Goal: Information Seeking & Learning: Learn about a topic

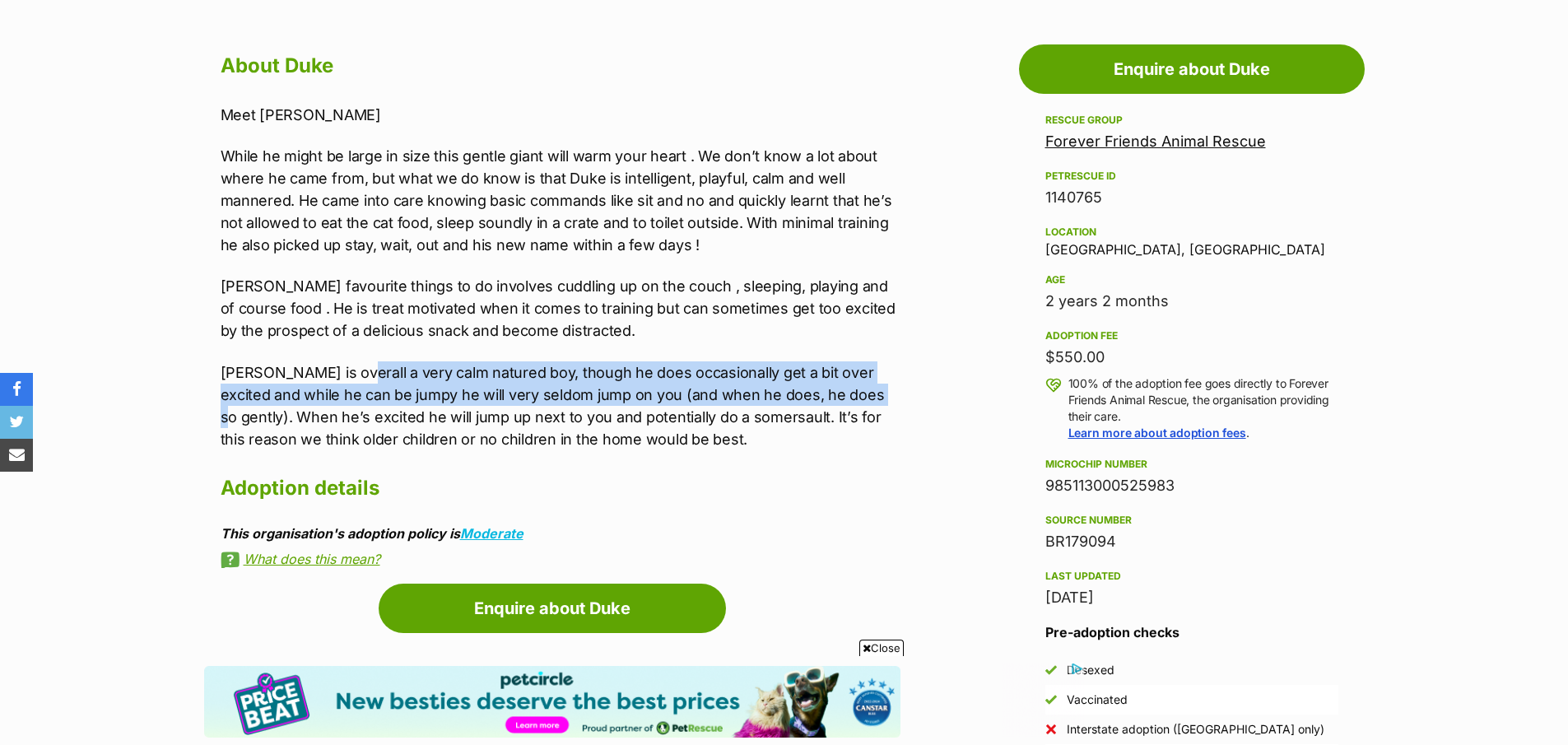
drag, startPoint x: 344, startPoint y: 372, endPoint x: 863, endPoint y: 384, distance: 519.1
click at [863, 384] on p "[PERSON_NAME] is overall a very calm natured boy, though he does occasionally g…" at bounding box center [560, 406] width 680 height 89
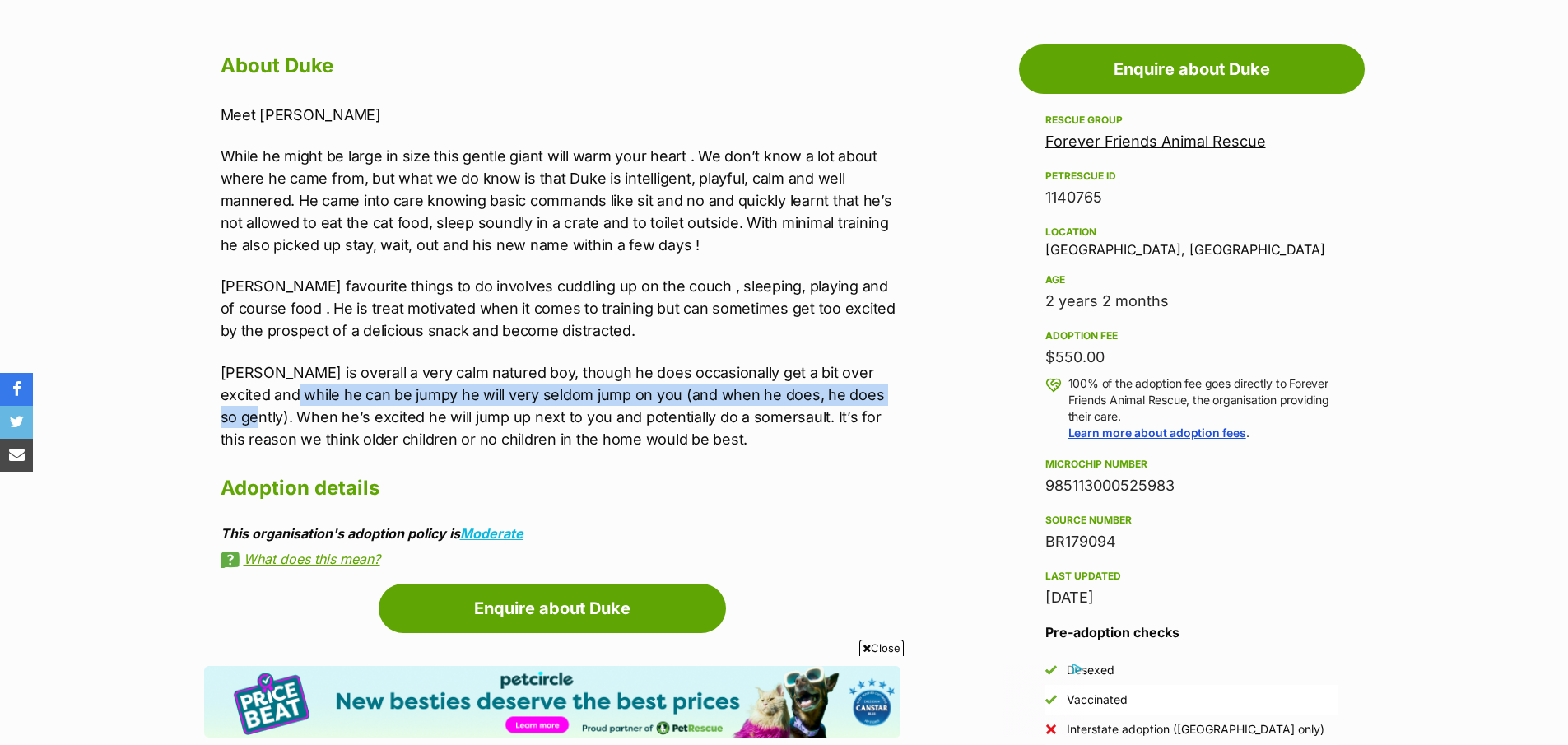
drag, startPoint x: 240, startPoint y: 414, endPoint x: 239, endPoint y: 384, distance: 30.0
click at [274, 383] on p "[PERSON_NAME] is overall a very calm natured boy, though he does occasionally g…" at bounding box center [560, 406] width 680 height 89
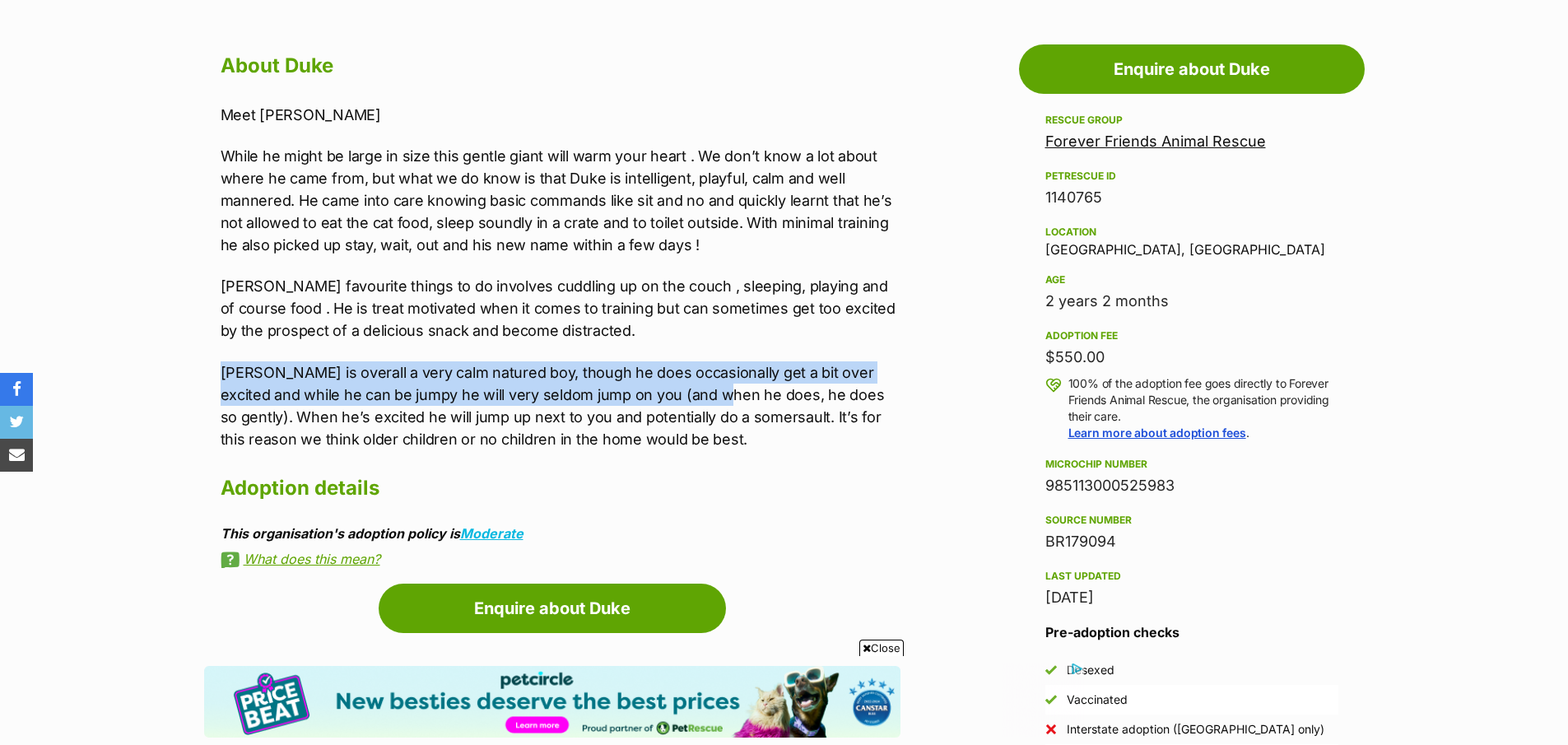
drag, startPoint x: 201, startPoint y: 374, endPoint x: 710, endPoint y: 391, distance: 509.3
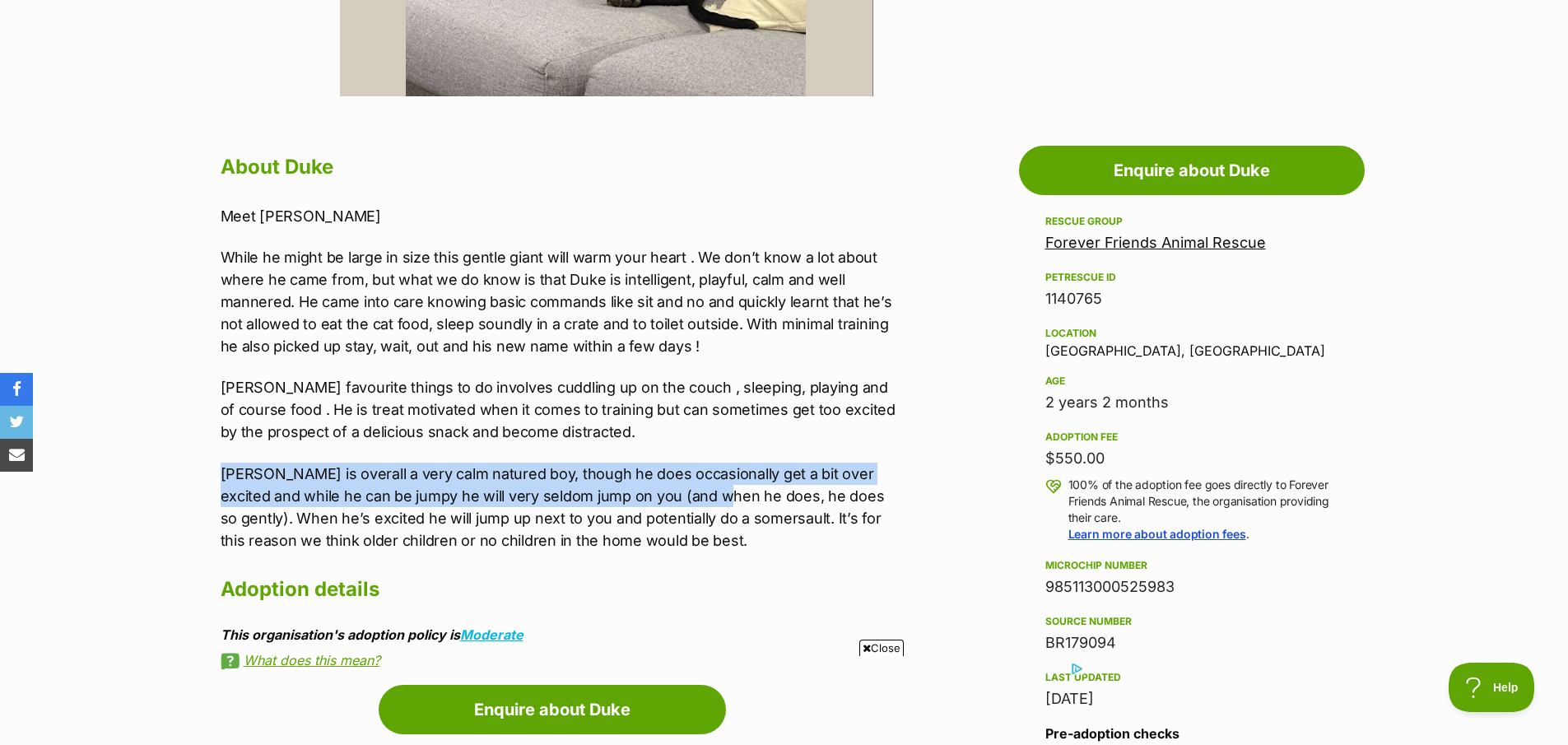
scroll to position [760, 0]
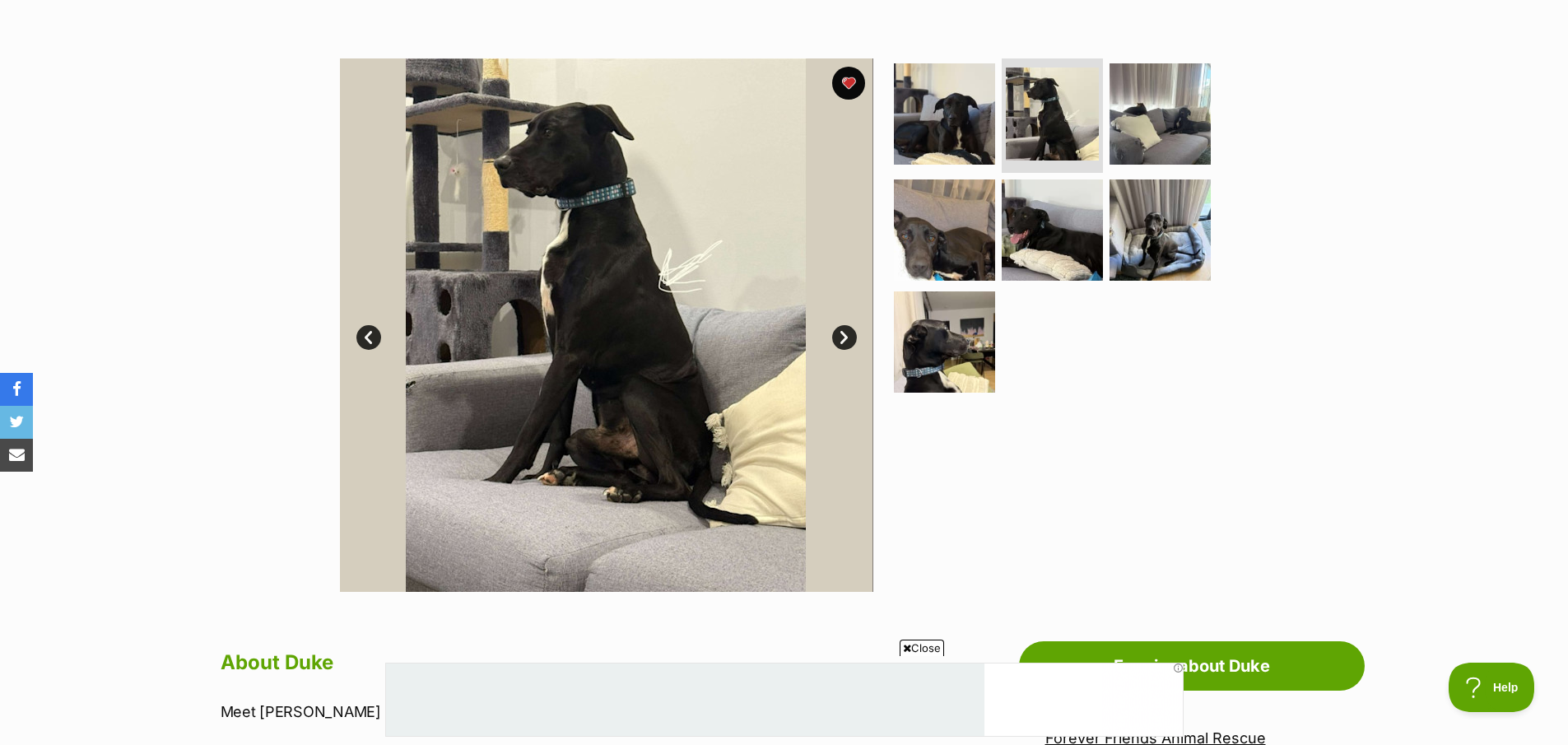
scroll to position [0, 0]
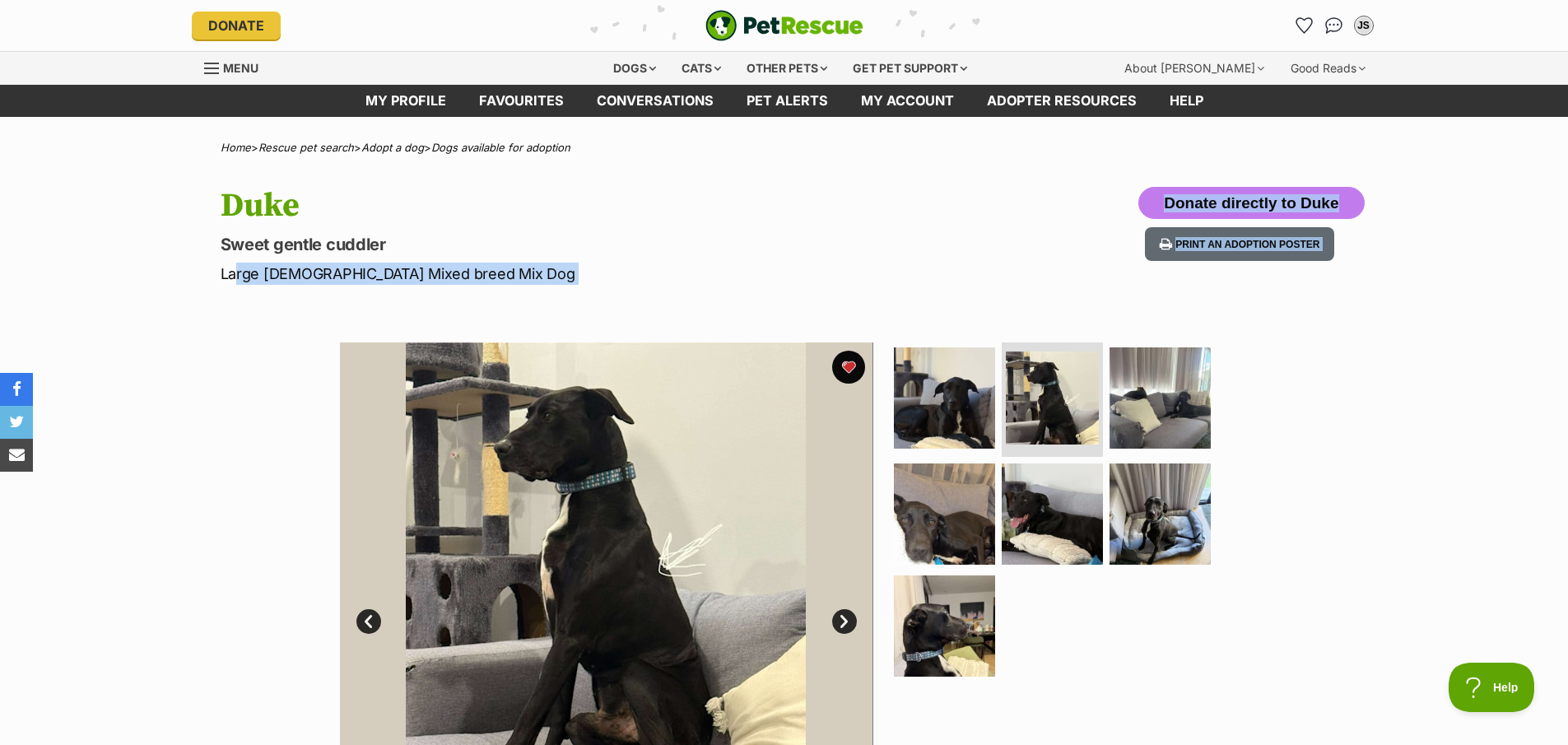
drag, startPoint x: 231, startPoint y: 269, endPoint x: 714, endPoint y: 290, distance: 483.5
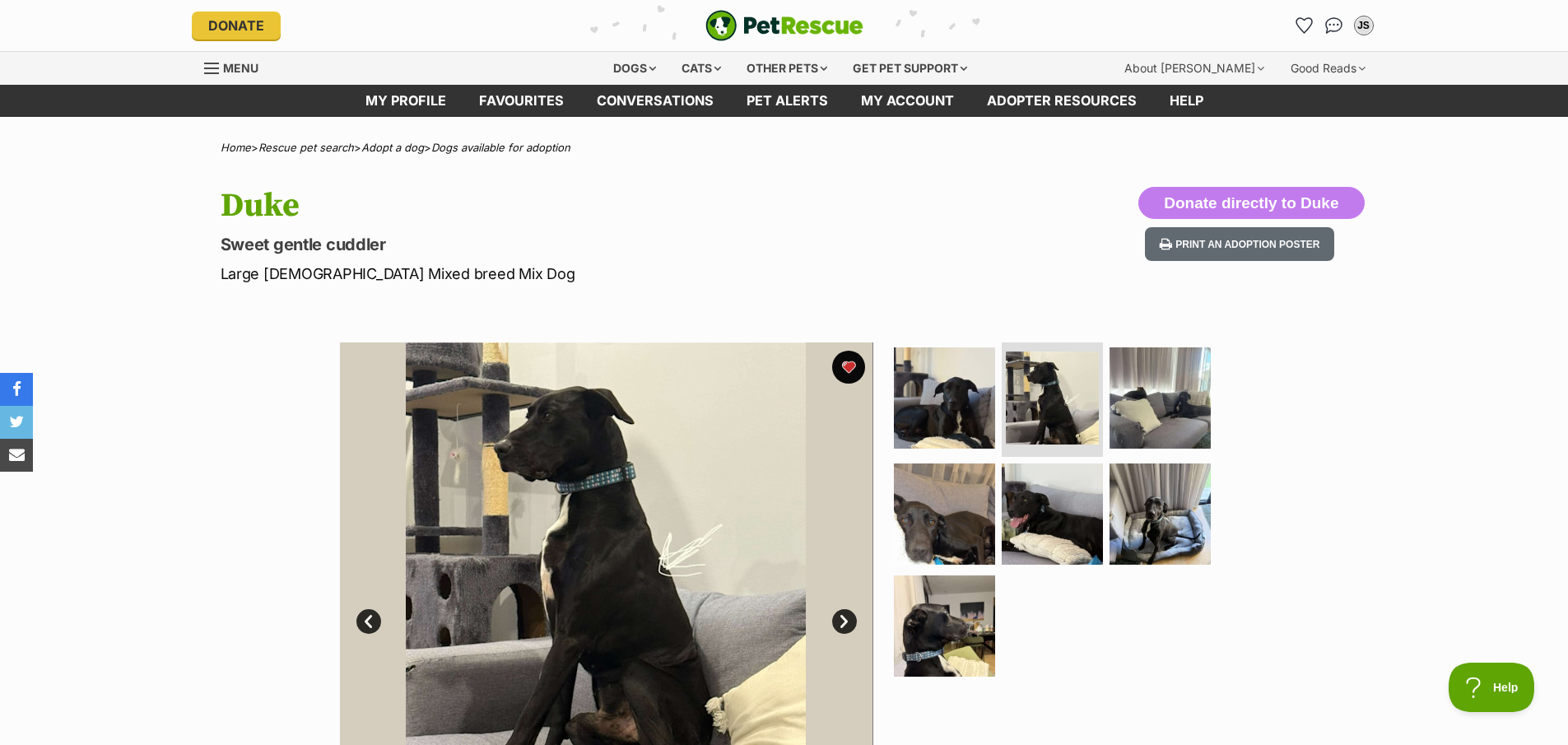
click at [976, 258] on div "Duke Sweet gentle cuddler Large [DEMOGRAPHIC_DATA] Mixed breed Mix Dog Donate d…" at bounding box center [784, 236] width 1210 height 98
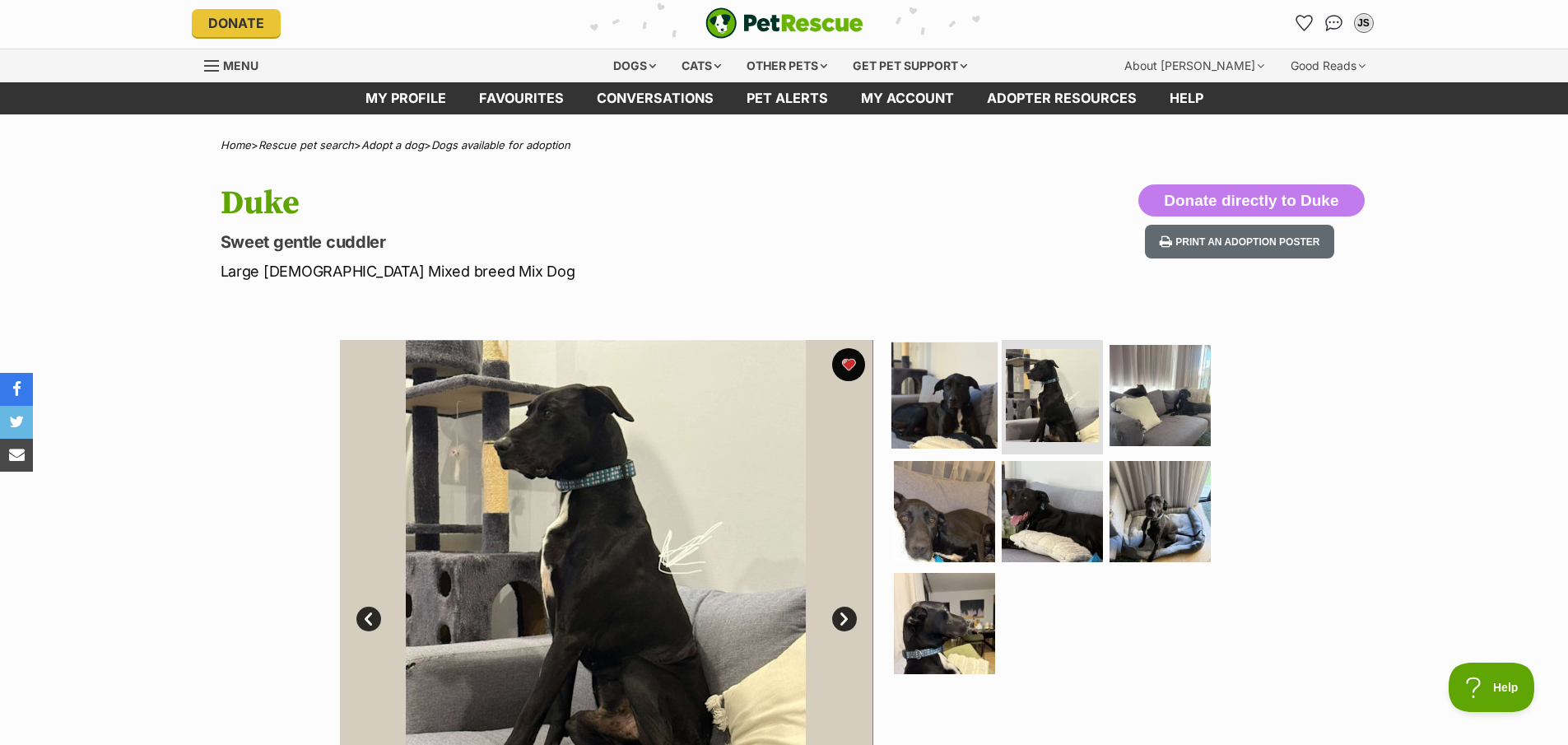
scroll to position [3, 0]
click at [933, 417] on img at bounding box center [945, 394] width 106 height 106
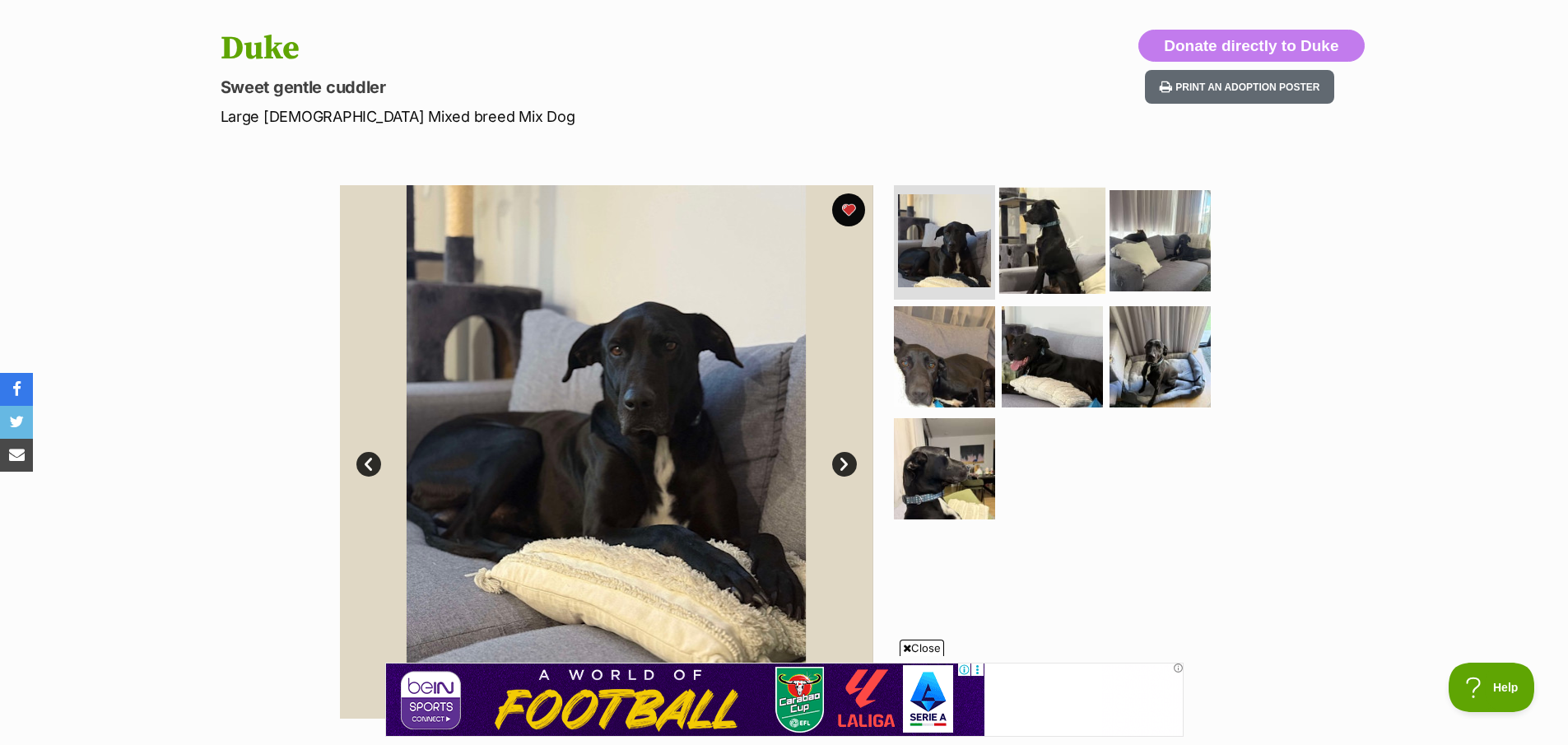
scroll to position [158, 0]
click at [1056, 236] on img at bounding box center [1052, 239] width 106 height 106
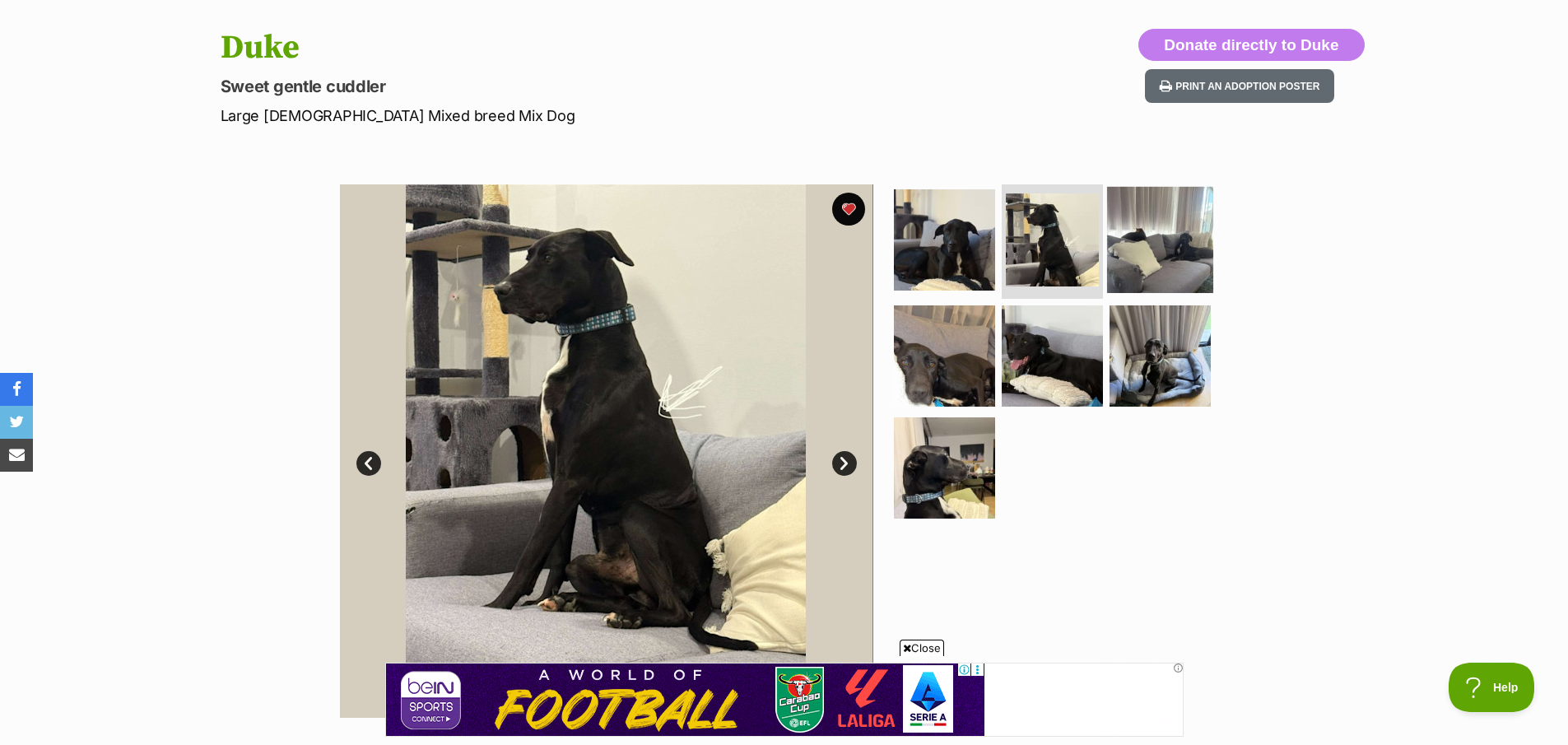
click at [1131, 247] on img at bounding box center [1160, 239] width 106 height 106
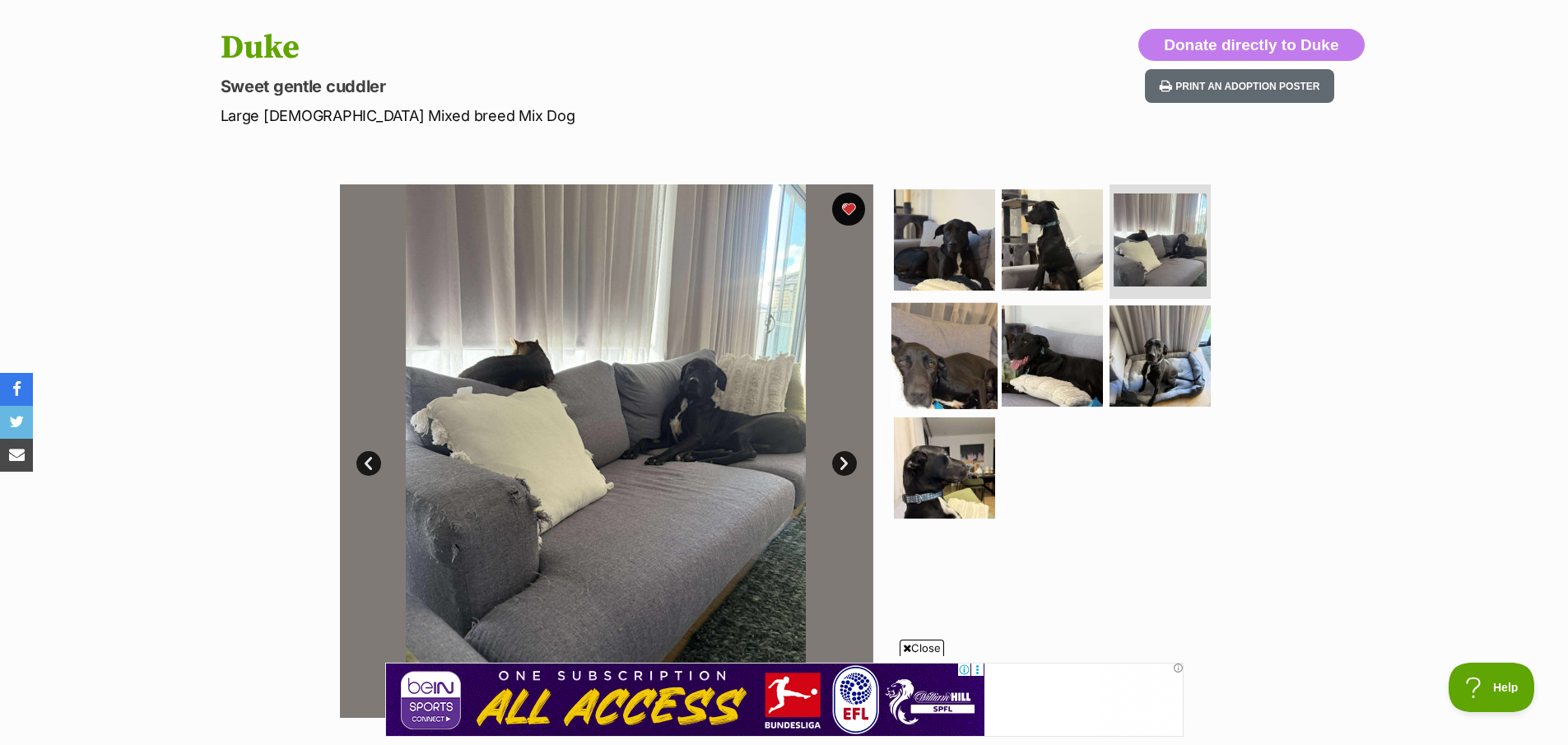
click at [923, 369] on img at bounding box center [945, 356] width 106 height 106
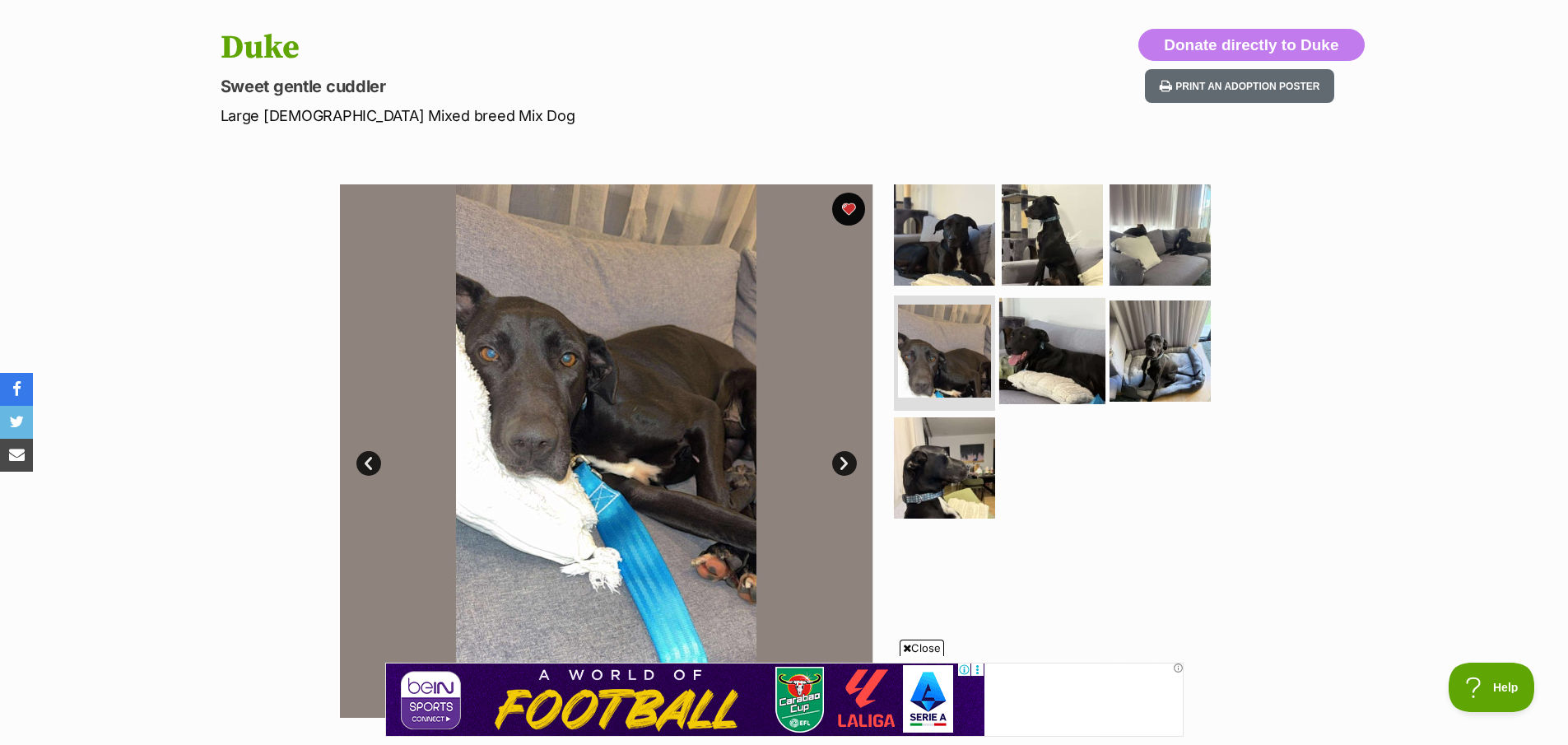
click at [1072, 355] on img at bounding box center [1052, 351] width 106 height 106
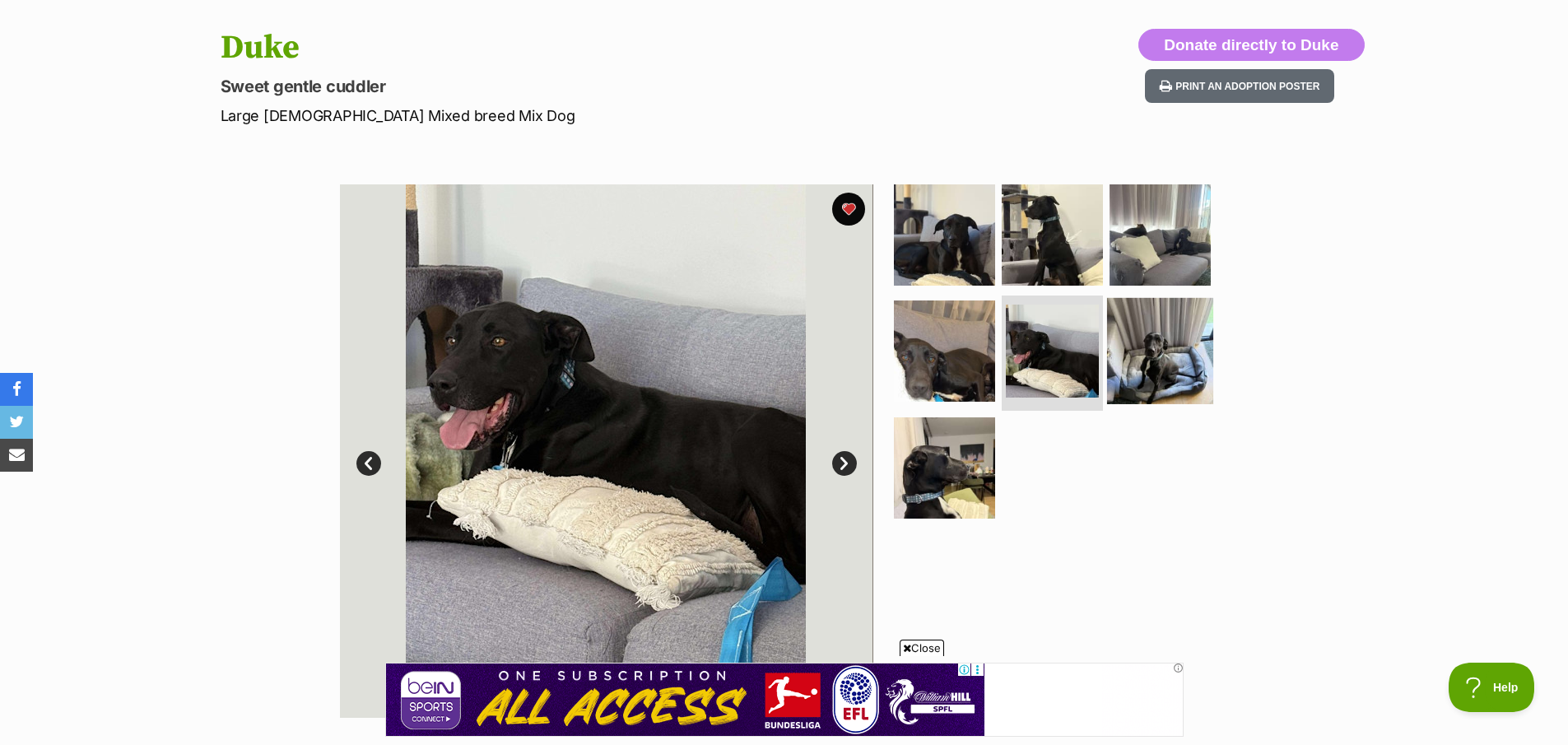
click at [1155, 351] on img at bounding box center [1160, 351] width 106 height 106
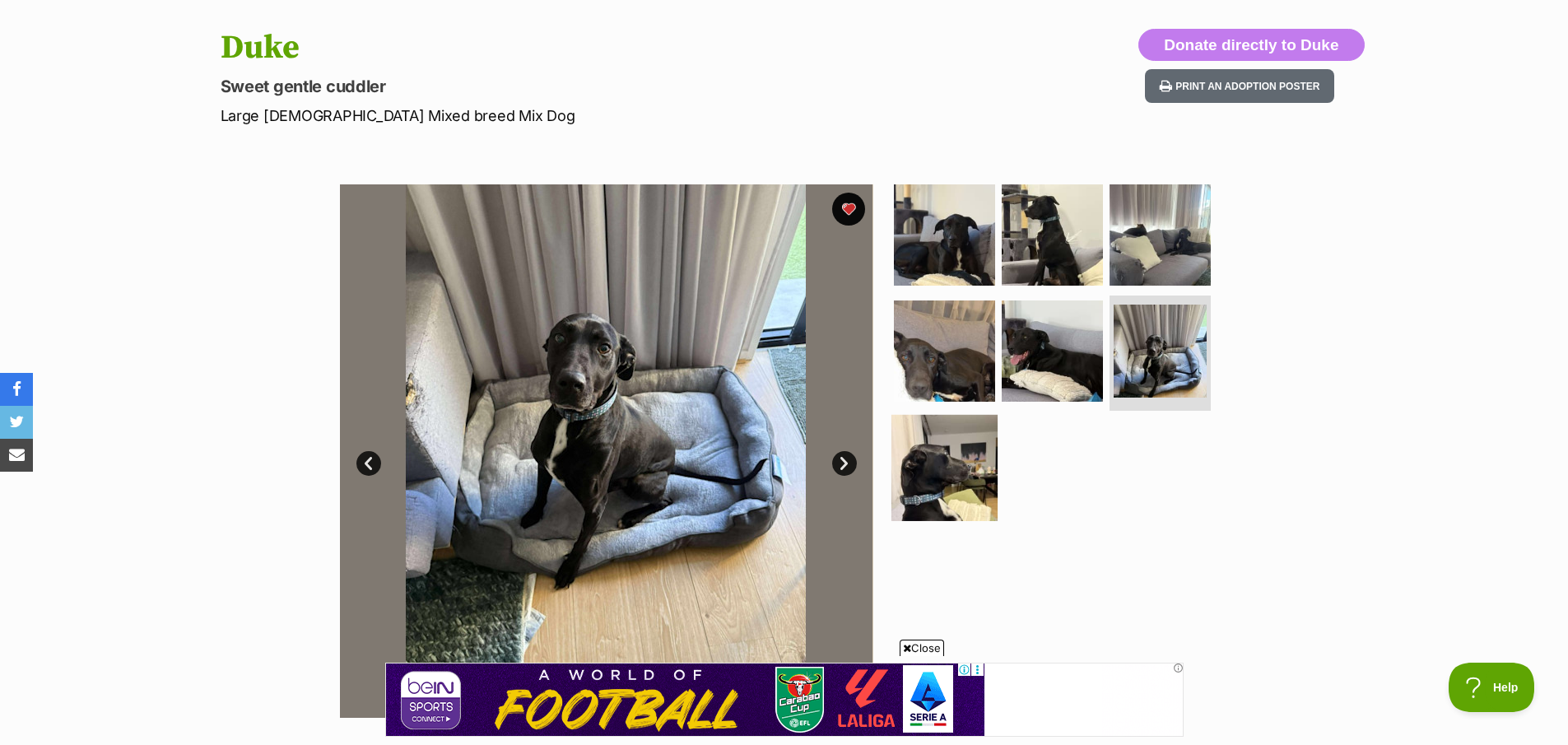
click at [961, 447] on img at bounding box center [945, 468] width 106 height 106
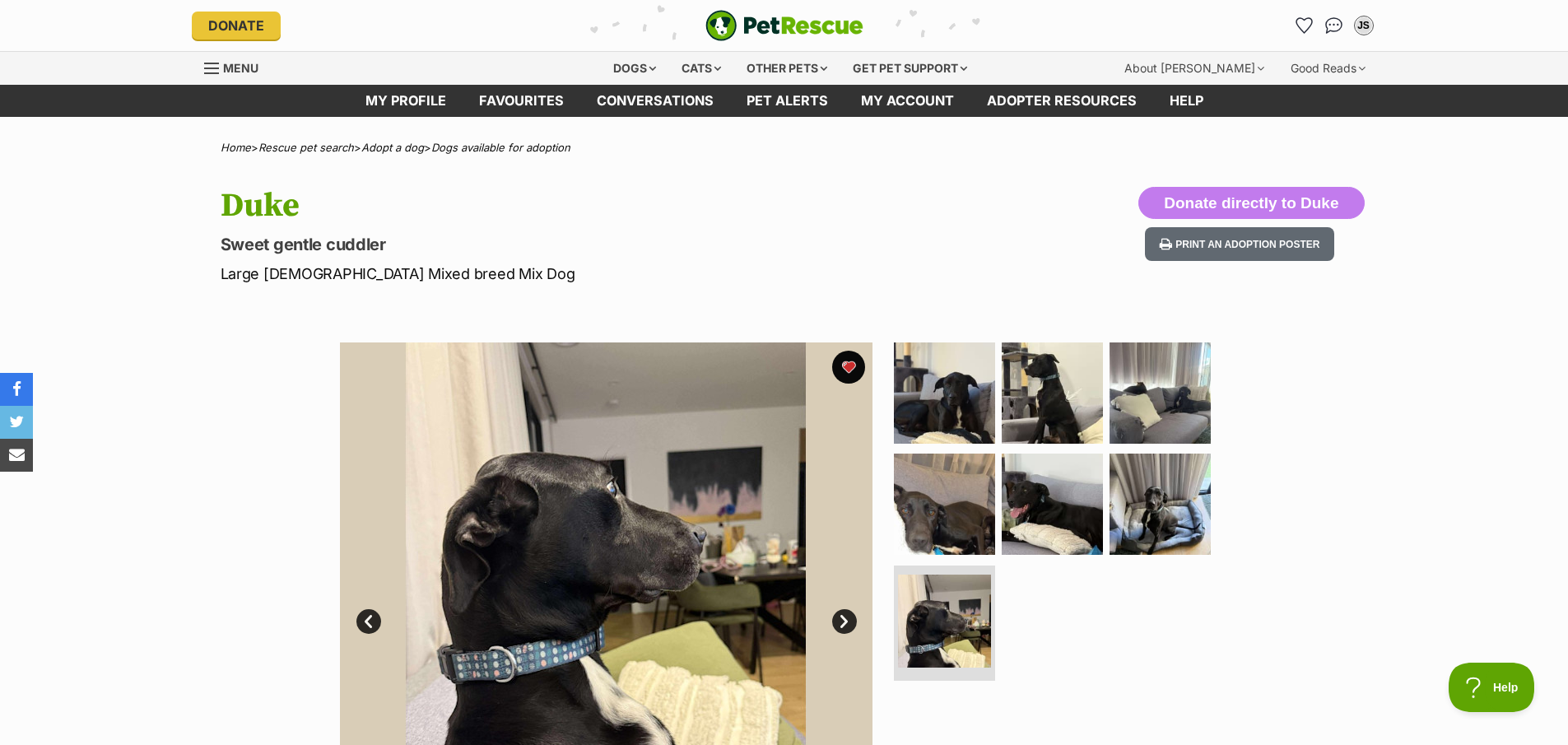
scroll to position [0, 0]
